Goal: Information Seeking & Learning: Find specific fact

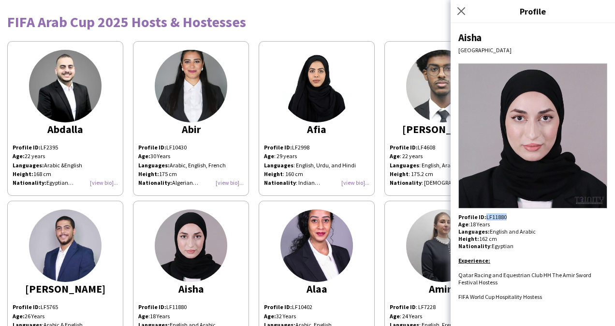
scroll to position [201, 0]
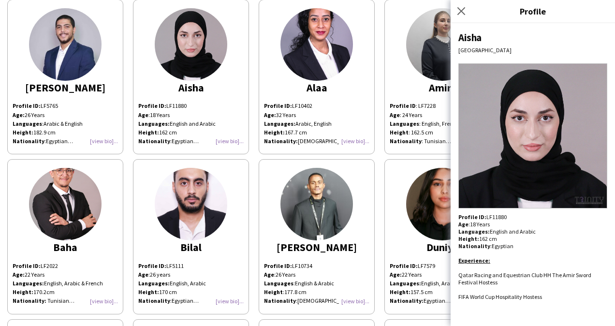
click at [512, 294] on li "FIFA World Cup Hospitality Hostess" at bounding box center [533, 296] width 149 height 7
copy li "FIFA World Cup Hospitality Hostess"
click at [467, 39] on div "Aisha" at bounding box center [533, 37] width 149 height 13
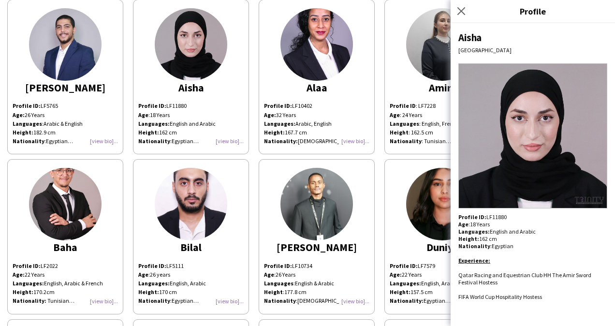
click at [467, 39] on div "Aisha" at bounding box center [533, 37] width 149 height 13
copy div "Aisha"
click at [304, 42] on img at bounding box center [317, 44] width 73 height 73
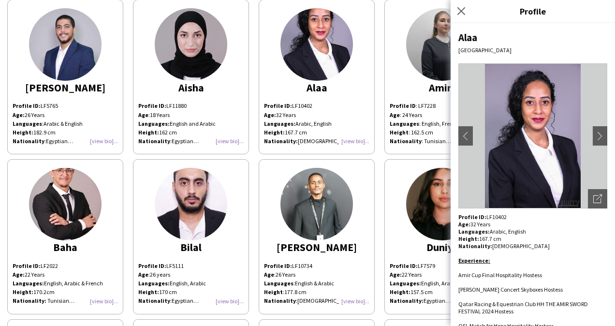
click at [494, 216] on p "Profile ID: LF10402" at bounding box center [533, 216] width 149 height 7
copy p "LF10402"
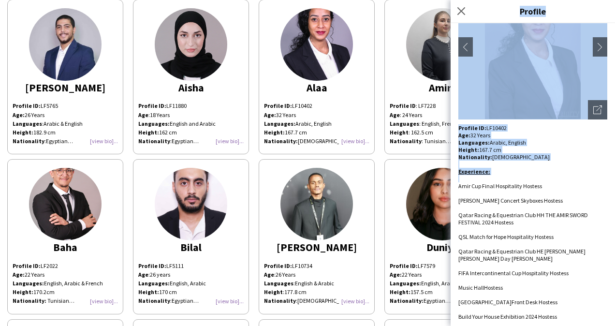
scroll to position [91, 0]
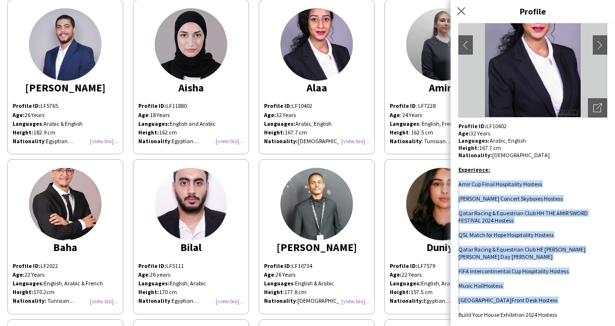
drag, startPoint x: 459, startPoint y: 273, endPoint x: 544, endPoint y: 308, distance: 92.0
click at [544, 308] on div "Profile ID: LF10402 Age: [DEMOGRAPHIC_DATA] Years Languages: Arabic, English He…" at bounding box center [533, 220] width 149 height 196
drag, startPoint x: 544, startPoint y: 308, endPoint x: 524, endPoint y: 306, distance: 19.4
click at [524, 306] on div at bounding box center [533, 307] width 149 height 7
drag, startPoint x: 567, startPoint y: 317, endPoint x: 459, endPoint y: 182, distance: 172.8
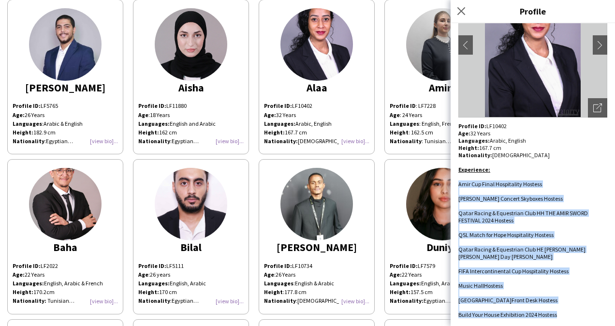
click at [459, 182] on div "Profile ID: LF10402 Age: [DEMOGRAPHIC_DATA] Years Languages: Arabic, English He…" at bounding box center [533, 220] width 149 height 196
copy div "Amir Cup Final Hospitality Hostess [PERSON_NAME] Concert Skyboxes Hostess Qatar…"
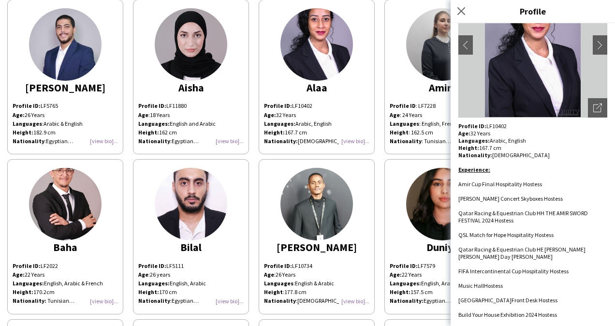
click at [372, 102] on app-share-pages-crew-card "Alaa Profile ID: LF10402 Age: [DEMOGRAPHIC_DATA] Years Languages: Arabic, Engli…" at bounding box center [317, 77] width 116 height 155
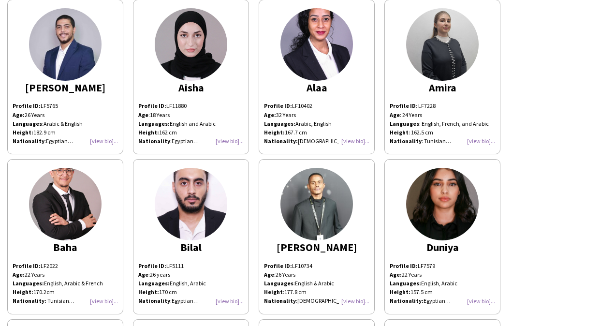
click at [434, 84] on div "Amira" at bounding box center [442, 87] width 105 height 9
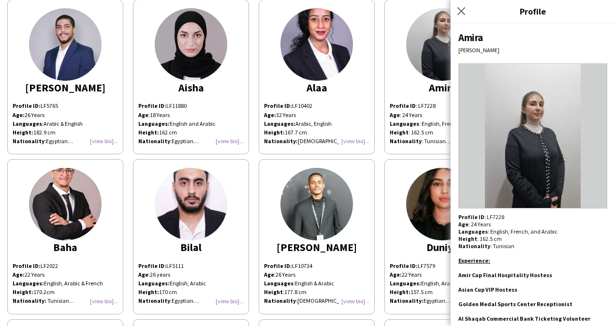
click at [492, 215] on div "Profile ID : LF7228" at bounding box center [533, 216] width 149 height 7
copy div "LF7228"
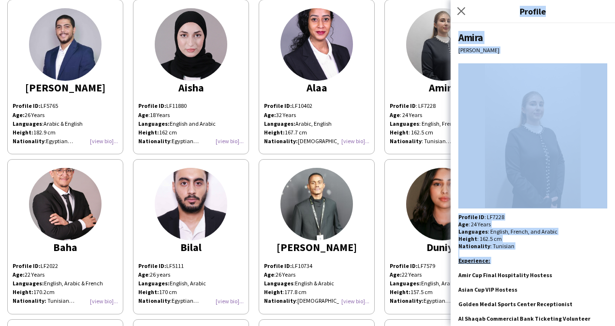
scroll to position [47, 0]
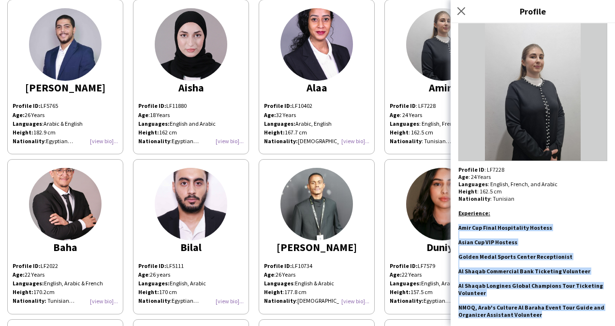
drag, startPoint x: 459, startPoint y: 275, endPoint x: 541, endPoint y: 314, distance: 90.6
click at [541, 314] on h5 "Amir Cup Final Hospitality Hostess Asian Cup VIP Hostess Golden Medal Sports Ce…" at bounding box center [533, 271] width 149 height 94
copy h5 "Amir Cup Final Hospitality Hostess Asian Cup VIP Hostess Golden Medal Sports Ce…"
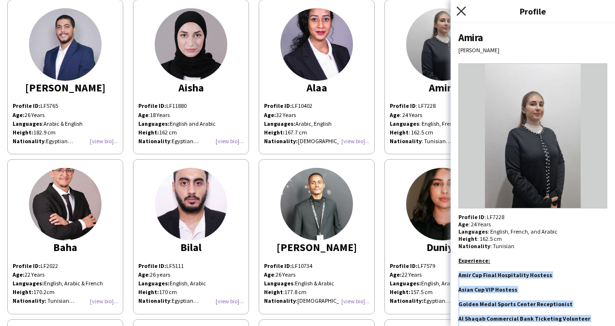
click at [462, 13] on icon at bounding box center [461, 10] width 9 height 9
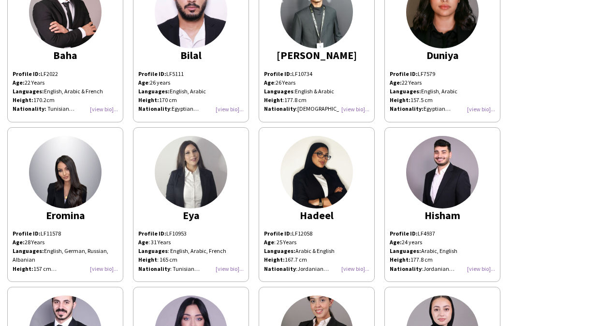
scroll to position [337, 0]
